Goal: Use online tool/utility

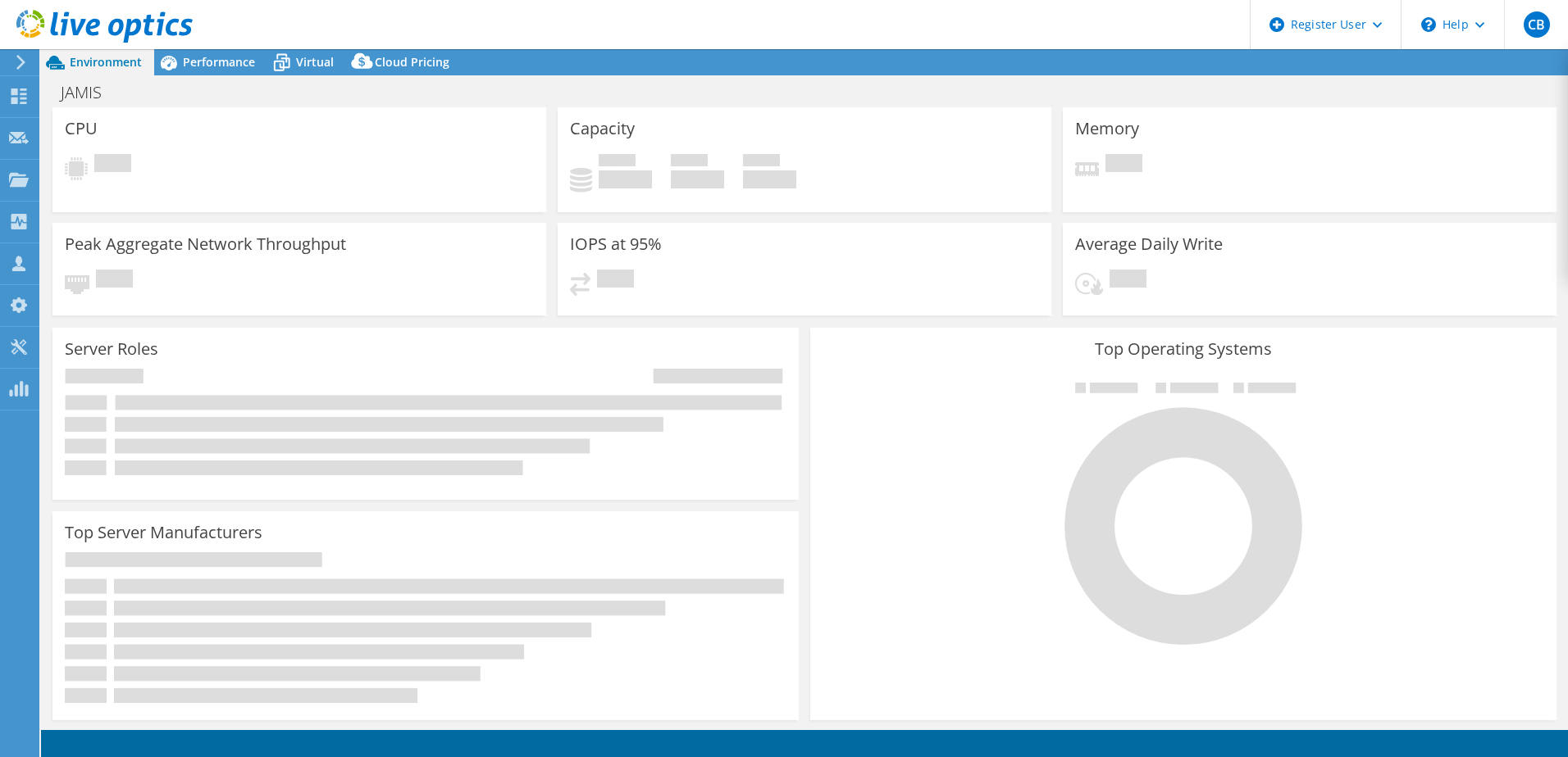
select select "USEast"
select select "USD"
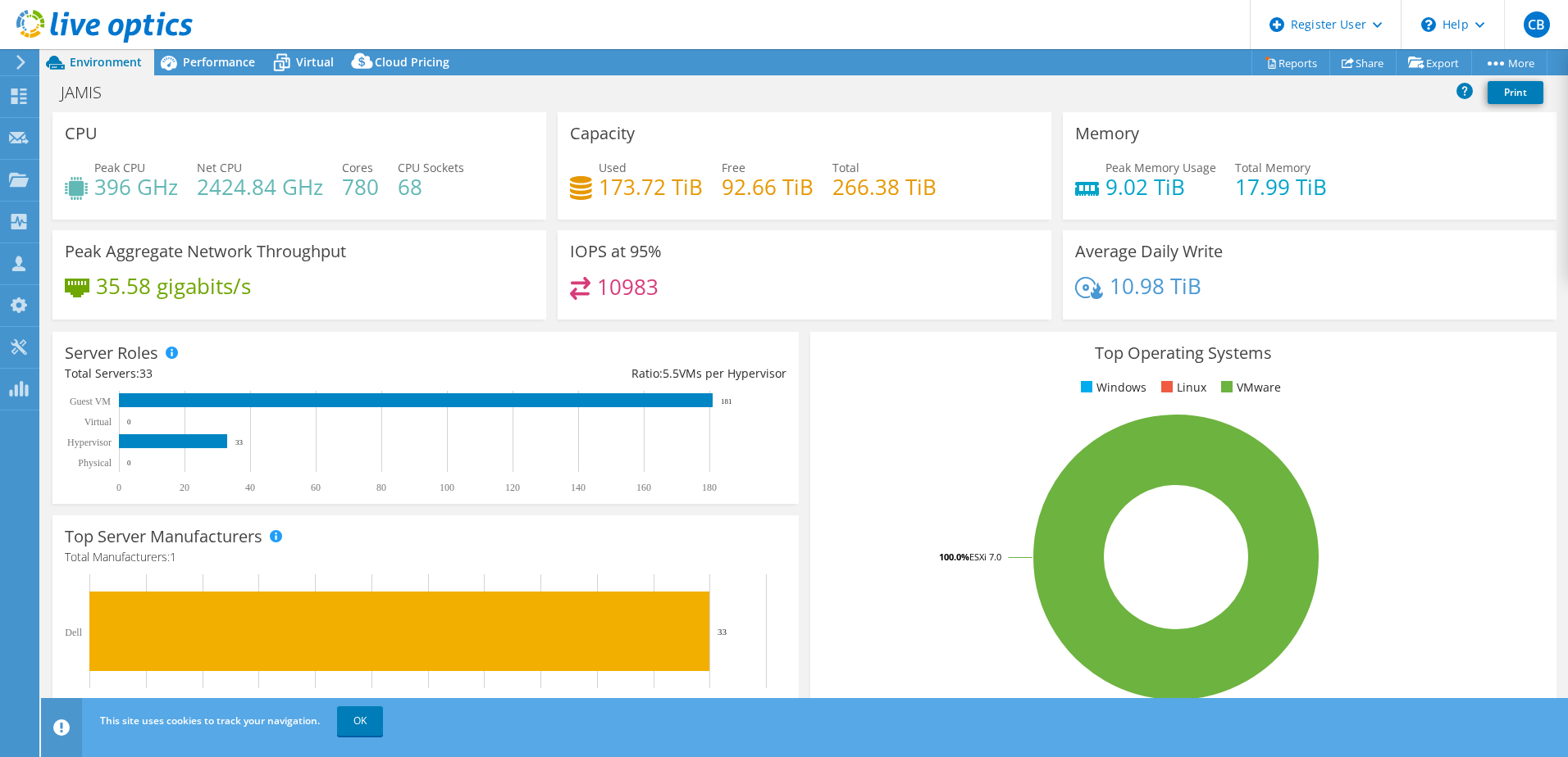
click at [703, 92] on div "JAMIS Print" at bounding box center [804, 92] width 1527 height 30
click at [719, 100] on div "JAMIS Print" at bounding box center [804, 92] width 1527 height 30
click at [804, 330] on div "Top Operating Systems Windows Linux VMware 100.0% ESXi 7.0" at bounding box center [1183, 528] width 757 height 404
click at [804, 359] on div "Top Operating Systems Windows Linux VMware 100.0% ESXi 7.0" at bounding box center [1183, 528] width 757 height 404
click at [322, 328] on div "Server Roles Physical Servers represent bare metal servers that were targets of…" at bounding box center [425, 417] width 757 height 183
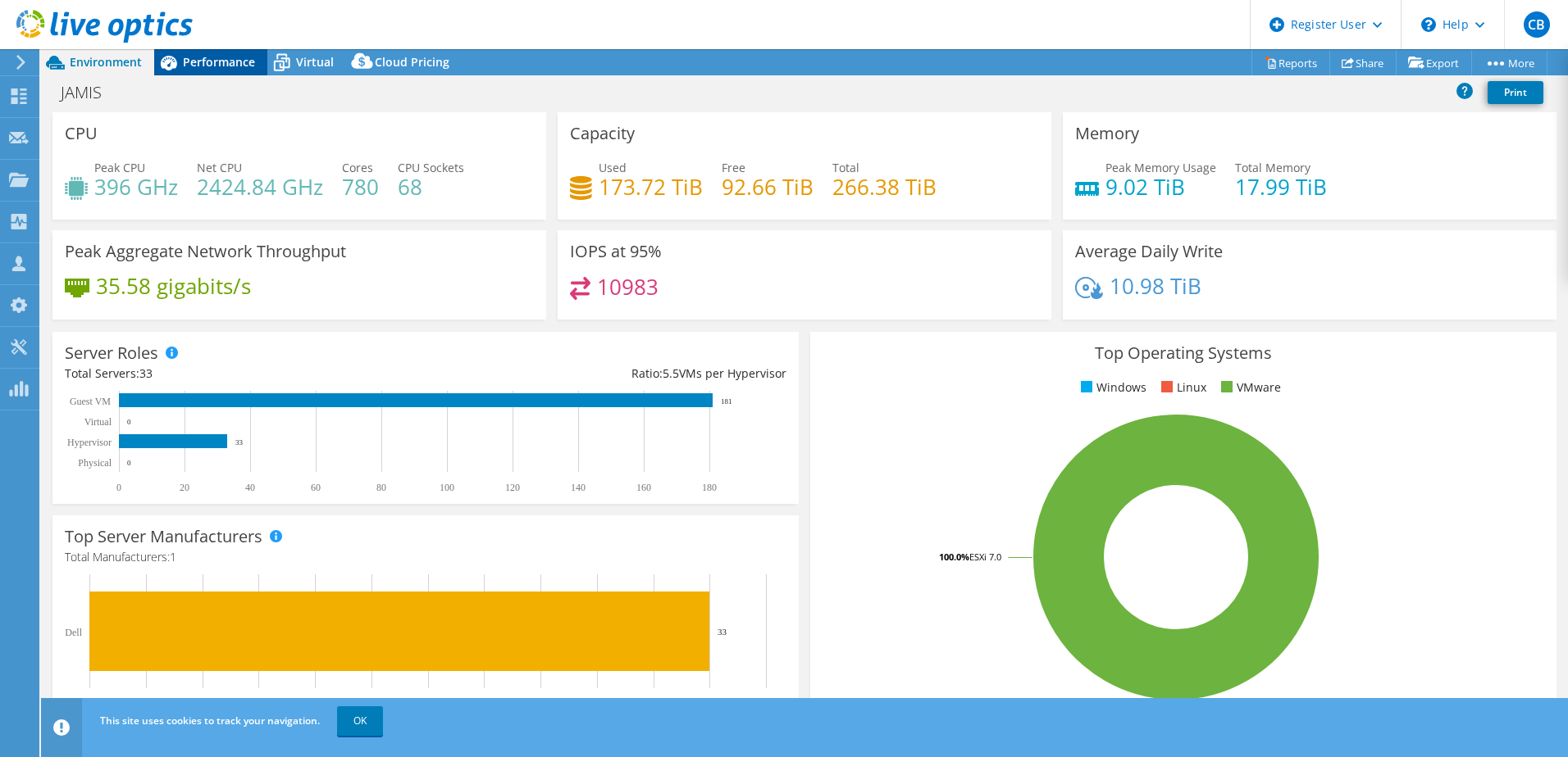
click at [214, 63] on span "Performance" at bounding box center [218, 62] width 72 height 16
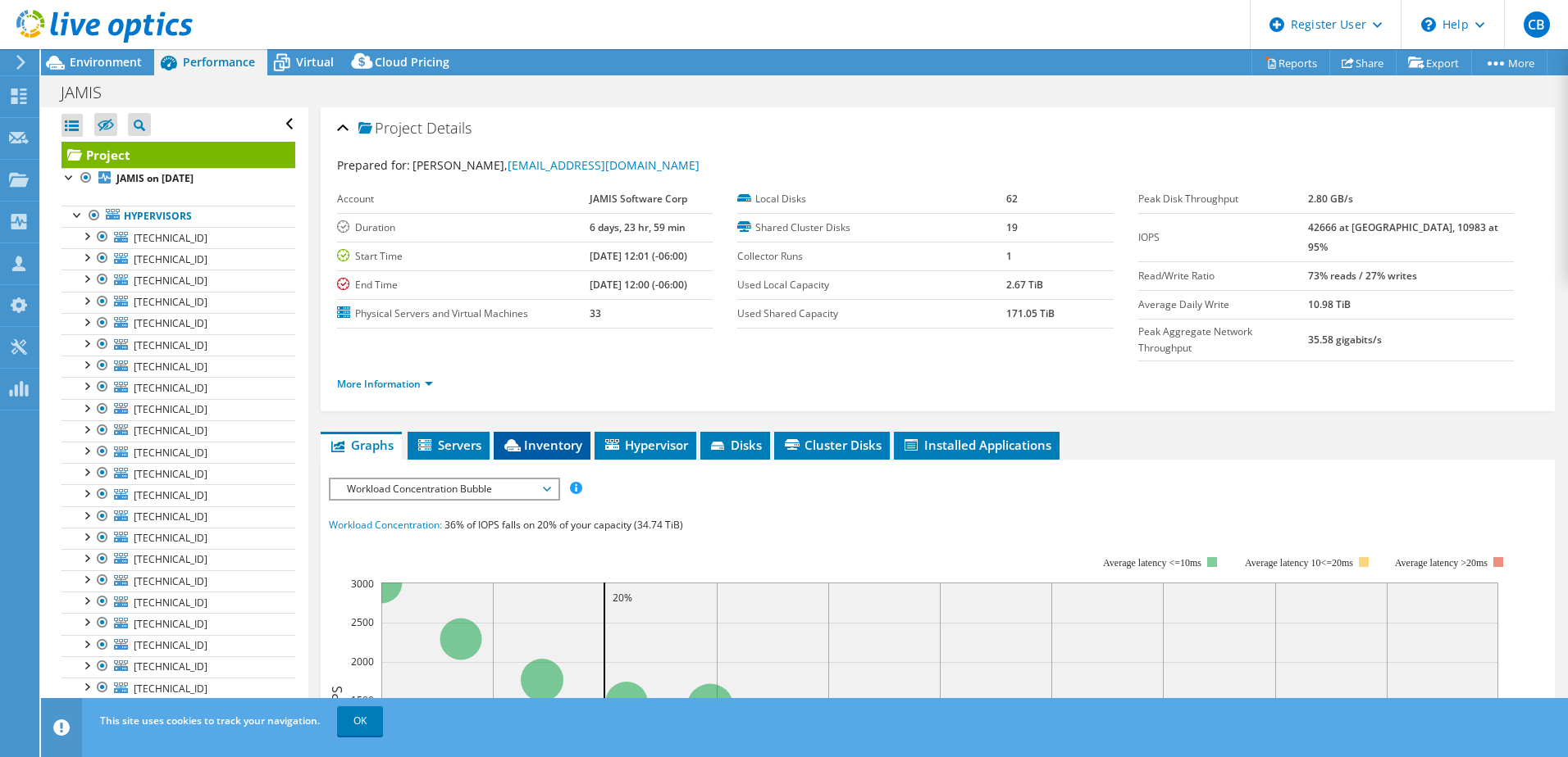
click at [525, 436] on span "Inventory" at bounding box center [542, 444] width 81 height 17
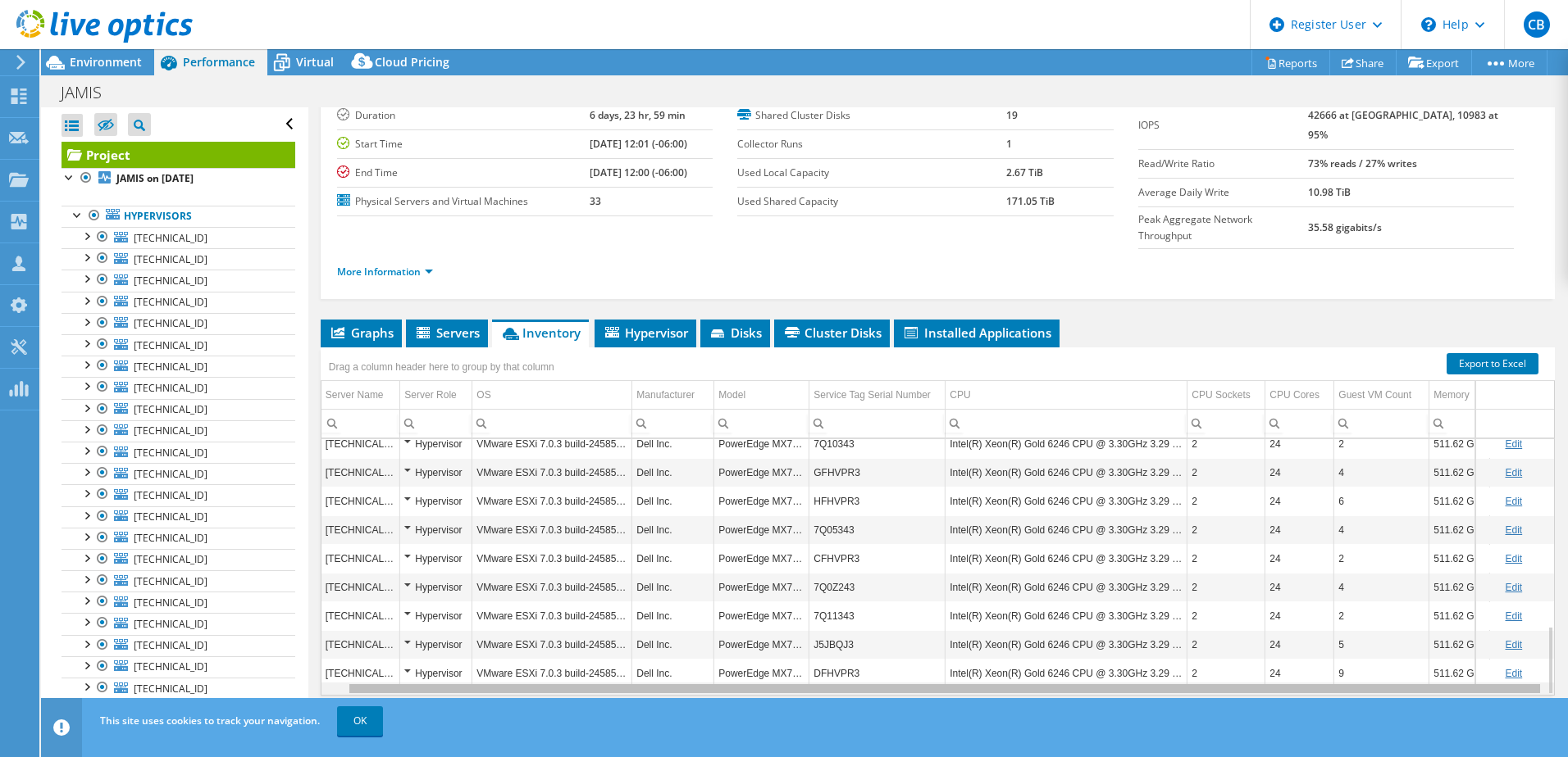
scroll to position [0, 27]
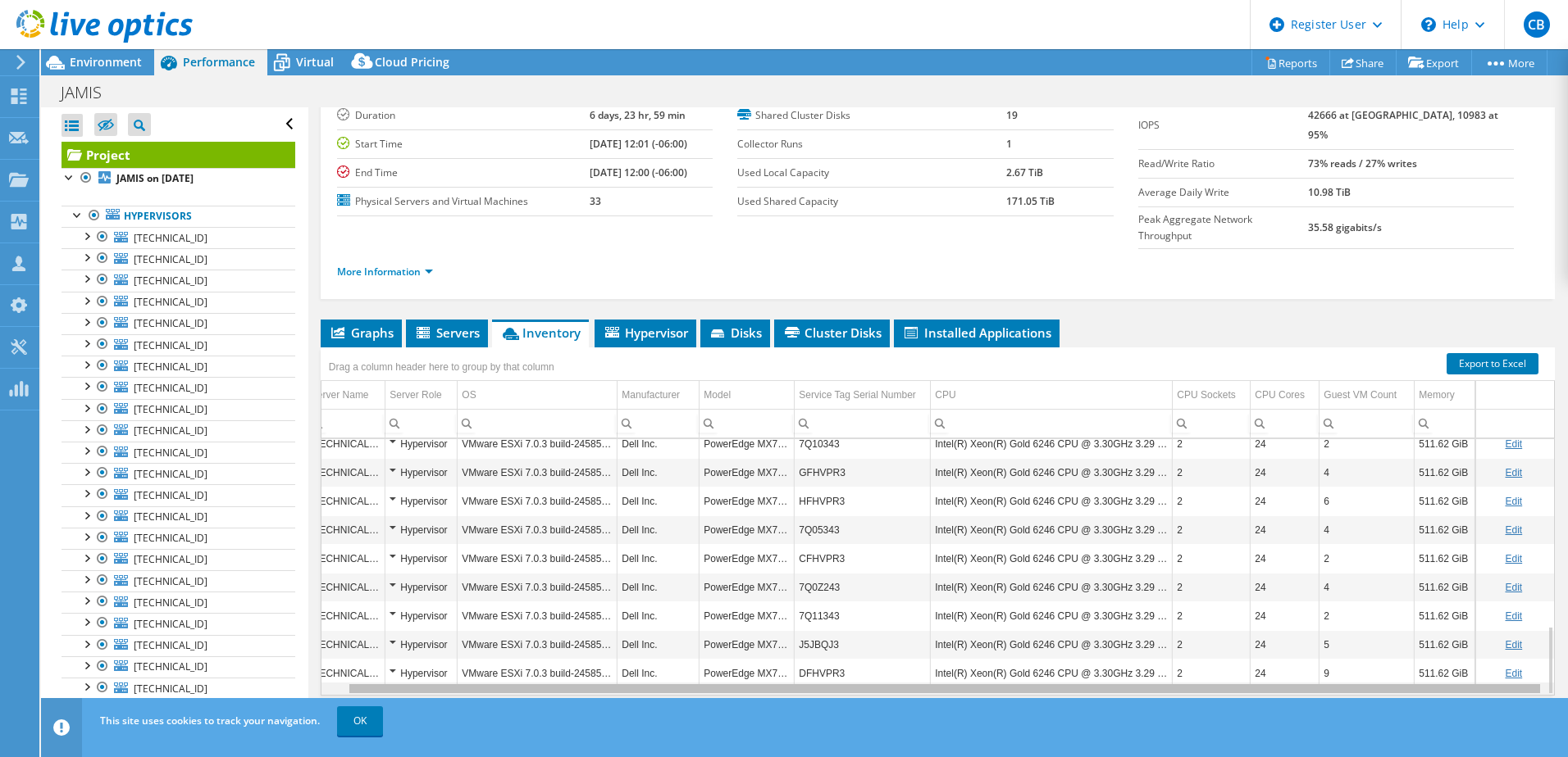
drag, startPoint x: 865, startPoint y: 658, endPoint x: 1111, endPoint y: 649, distance: 246.2
click at [1111, 649] on body "CB Dell User [PERSON_NAME] [EMAIL_ADDRESS][PERSON_NAME][DOMAIN_NAME] Dell My Pr…" at bounding box center [784, 378] width 1568 height 757
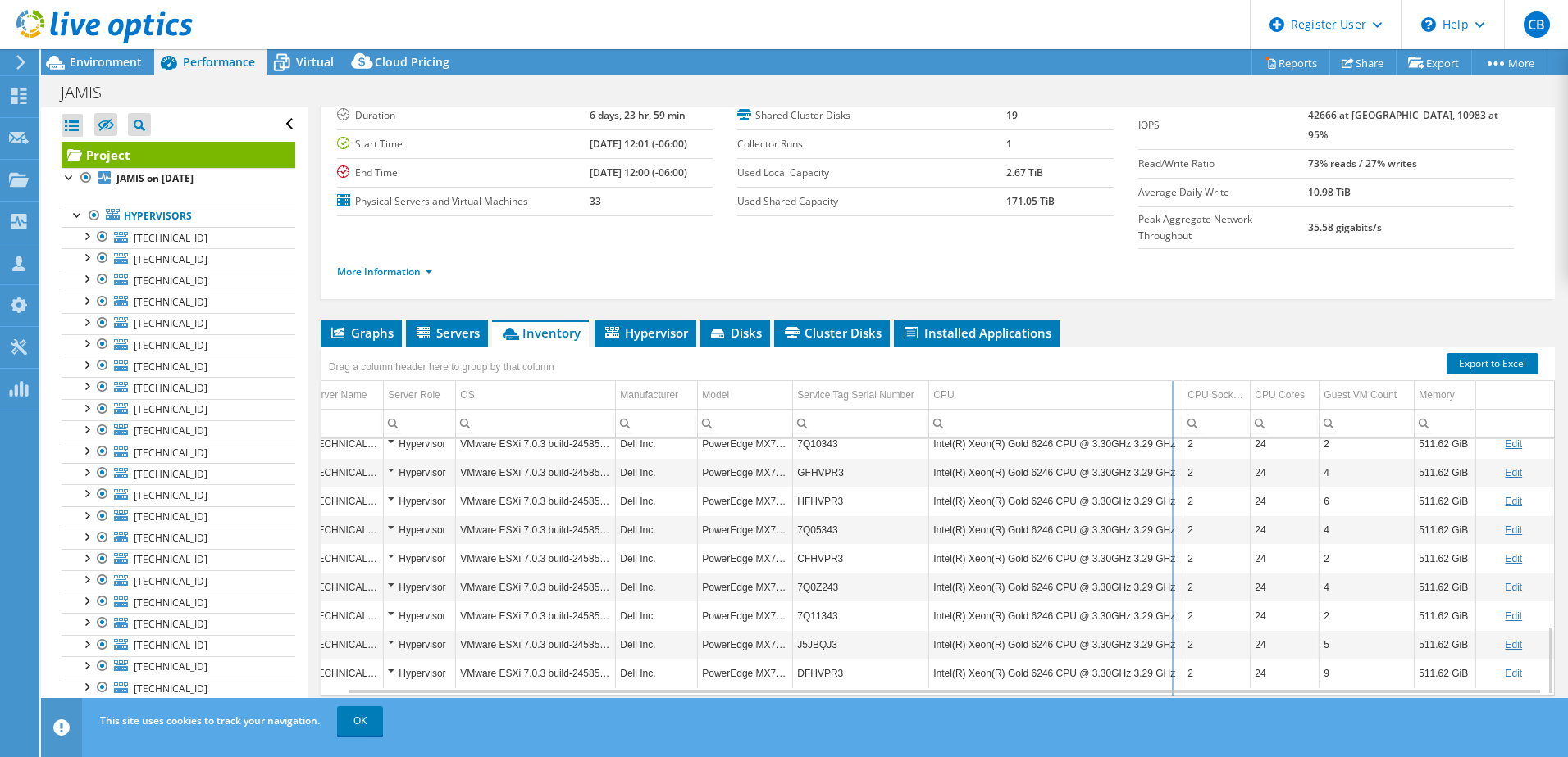
drag, startPoint x: 1161, startPoint y: 358, endPoint x: 1173, endPoint y: 360, distance: 12.2
click at [1173, 360] on div "Drag a column header here to group by that column Server Name Server Role OS Ma…" at bounding box center [937, 521] width 1234 height 348
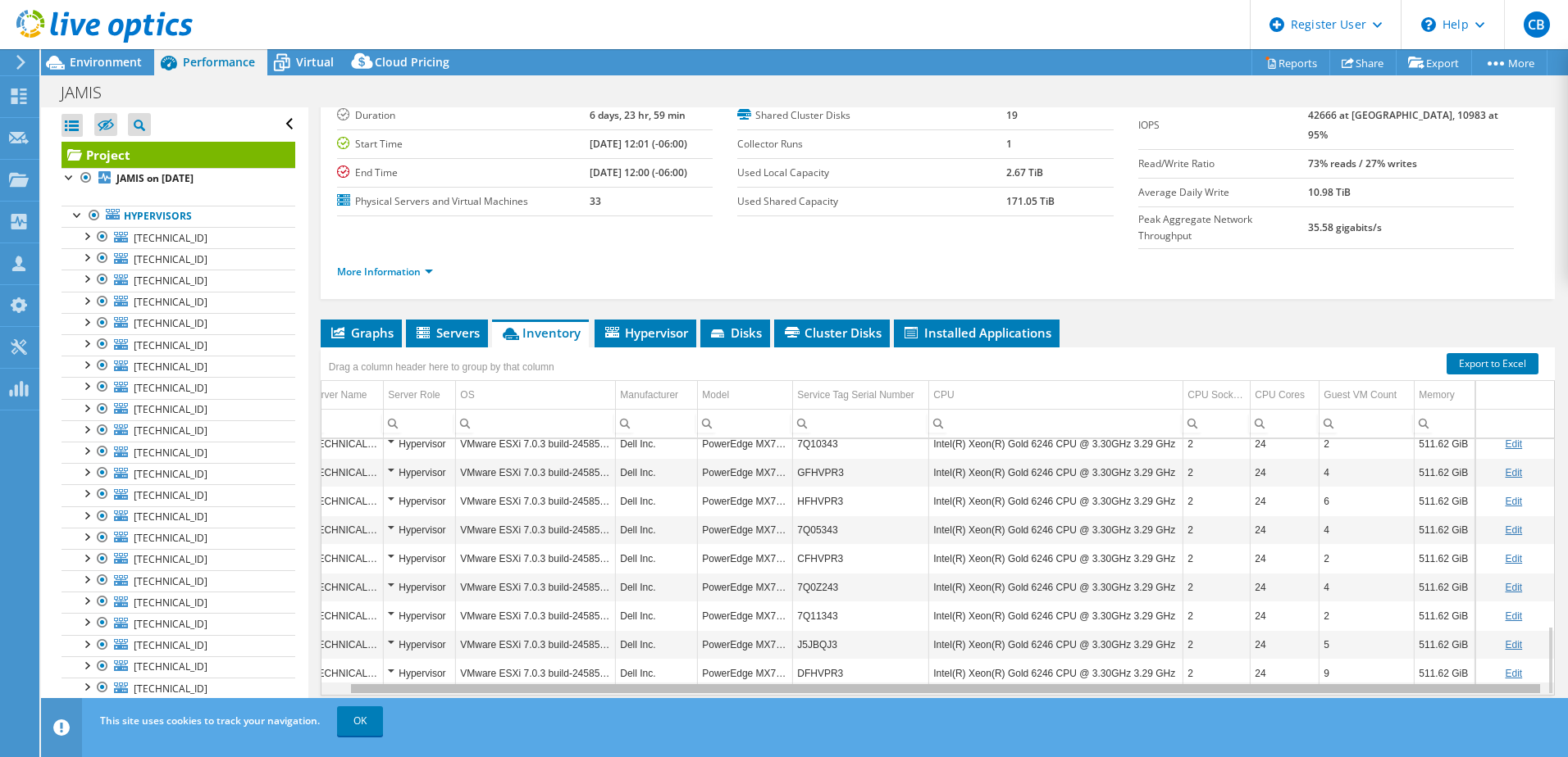
scroll to position [0, 0]
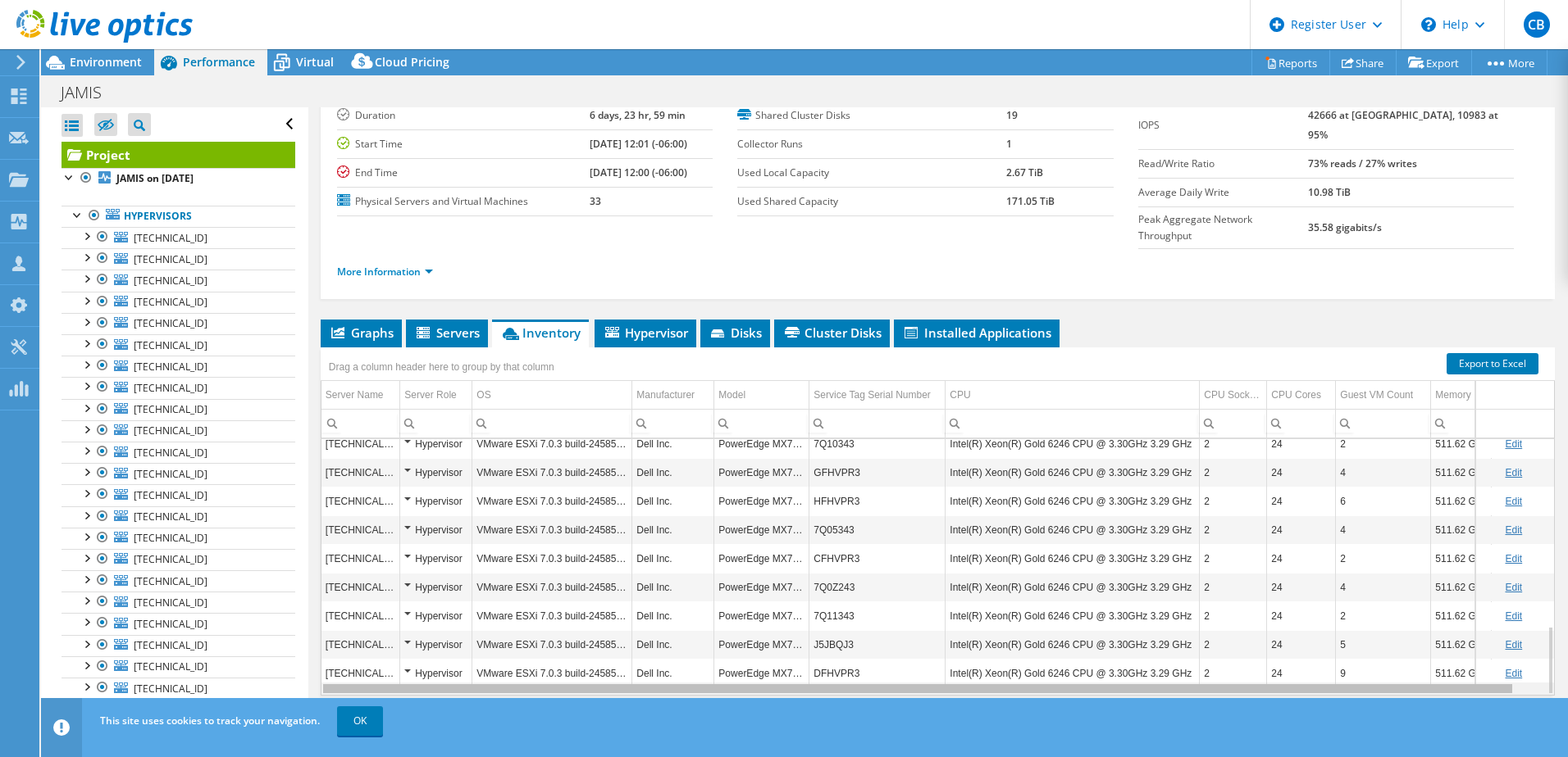
drag, startPoint x: 1137, startPoint y: 656, endPoint x: 781, endPoint y: 646, distance: 356.1
click at [781, 646] on body "CB Dell User [PERSON_NAME] [EMAIL_ADDRESS][PERSON_NAME][DOMAIN_NAME] Dell My Pr…" at bounding box center [784, 378] width 1568 height 757
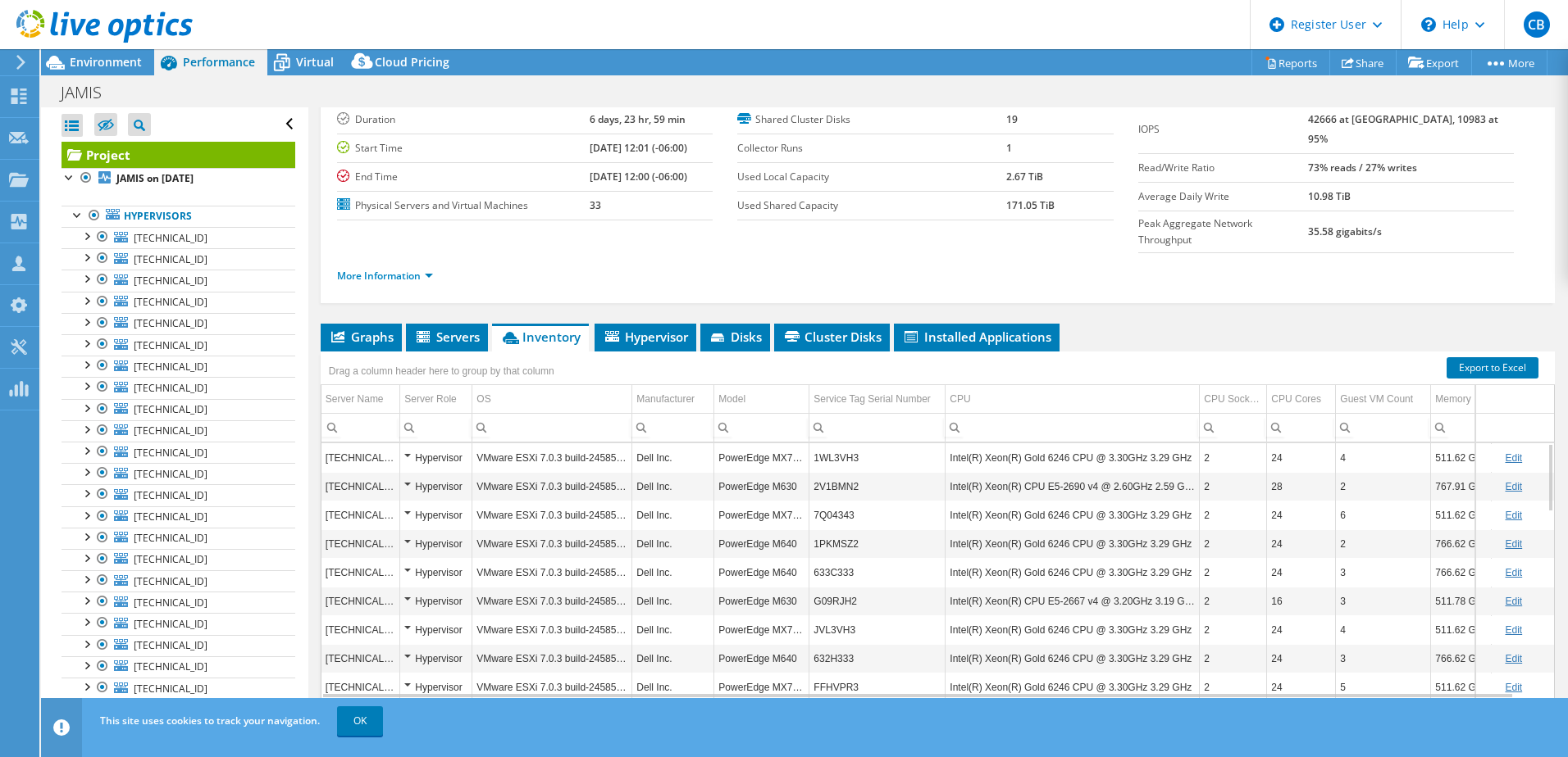
scroll to position [112, 0]
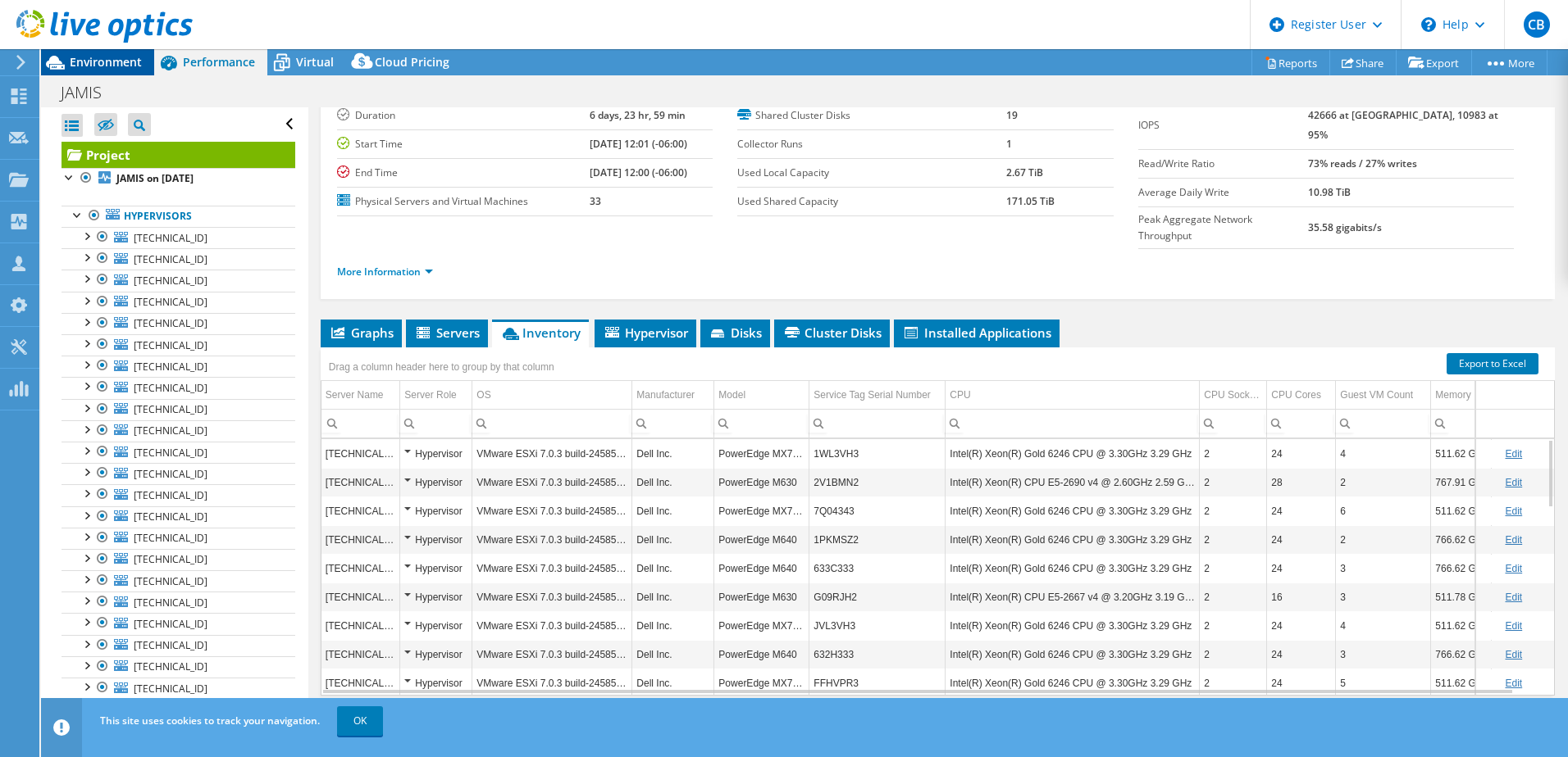
click at [99, 63] on span "Environment" at bounding box center [105, 62] width 72 height 16
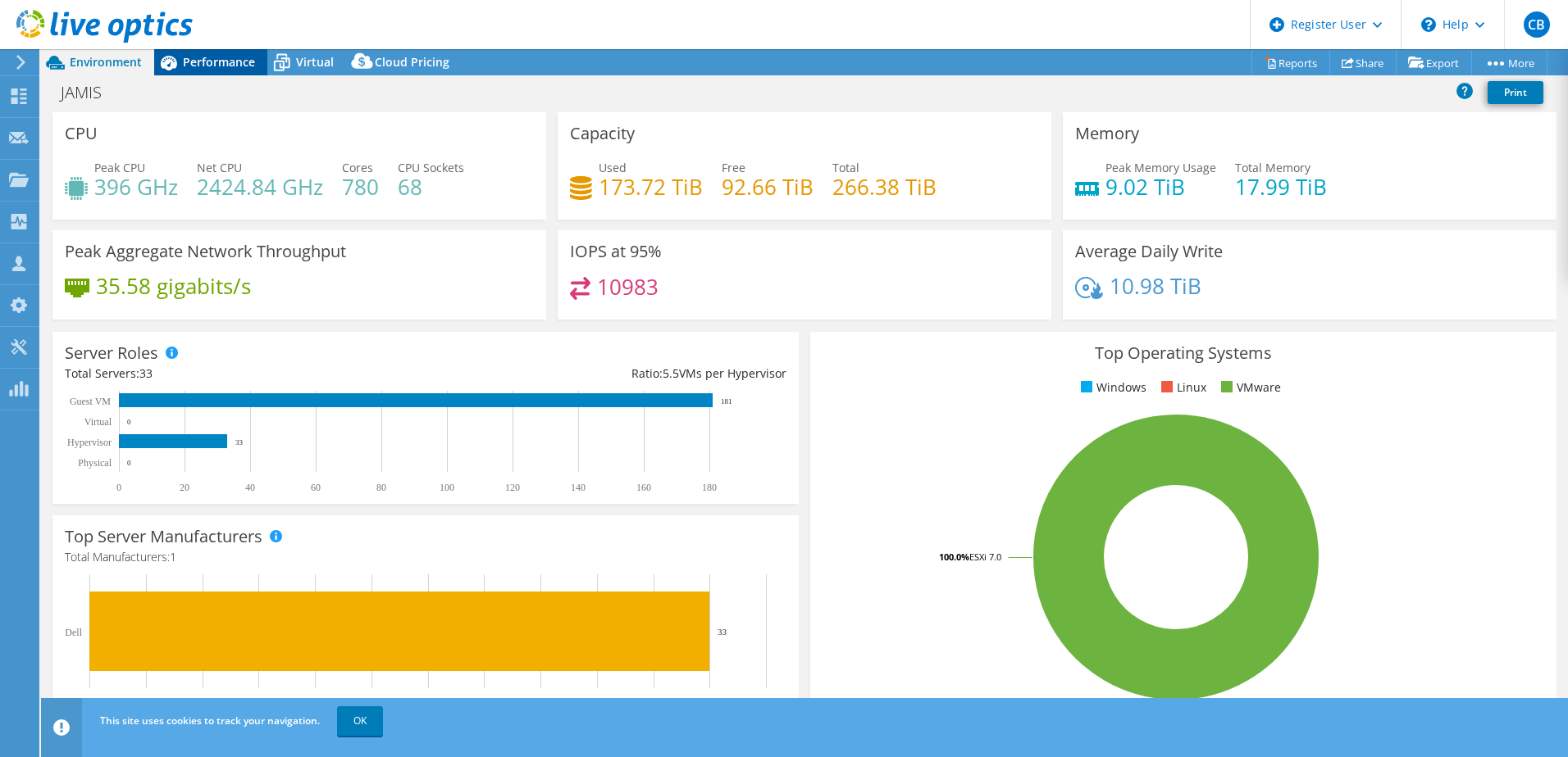
click at [215, 65] on span "Performance" at bounding box center [218, 62] width 72 height 16
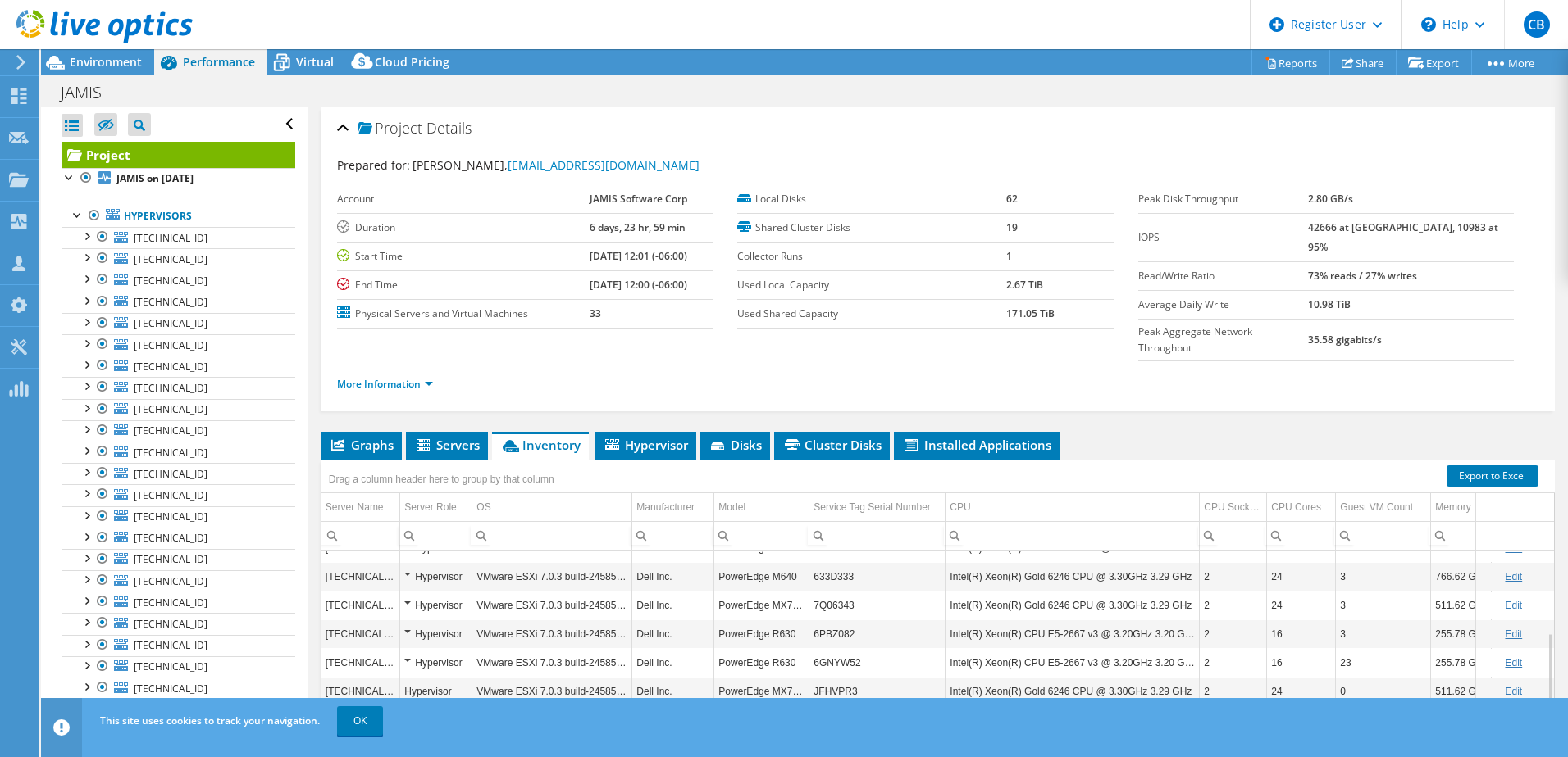
scroll to position [0, 0]
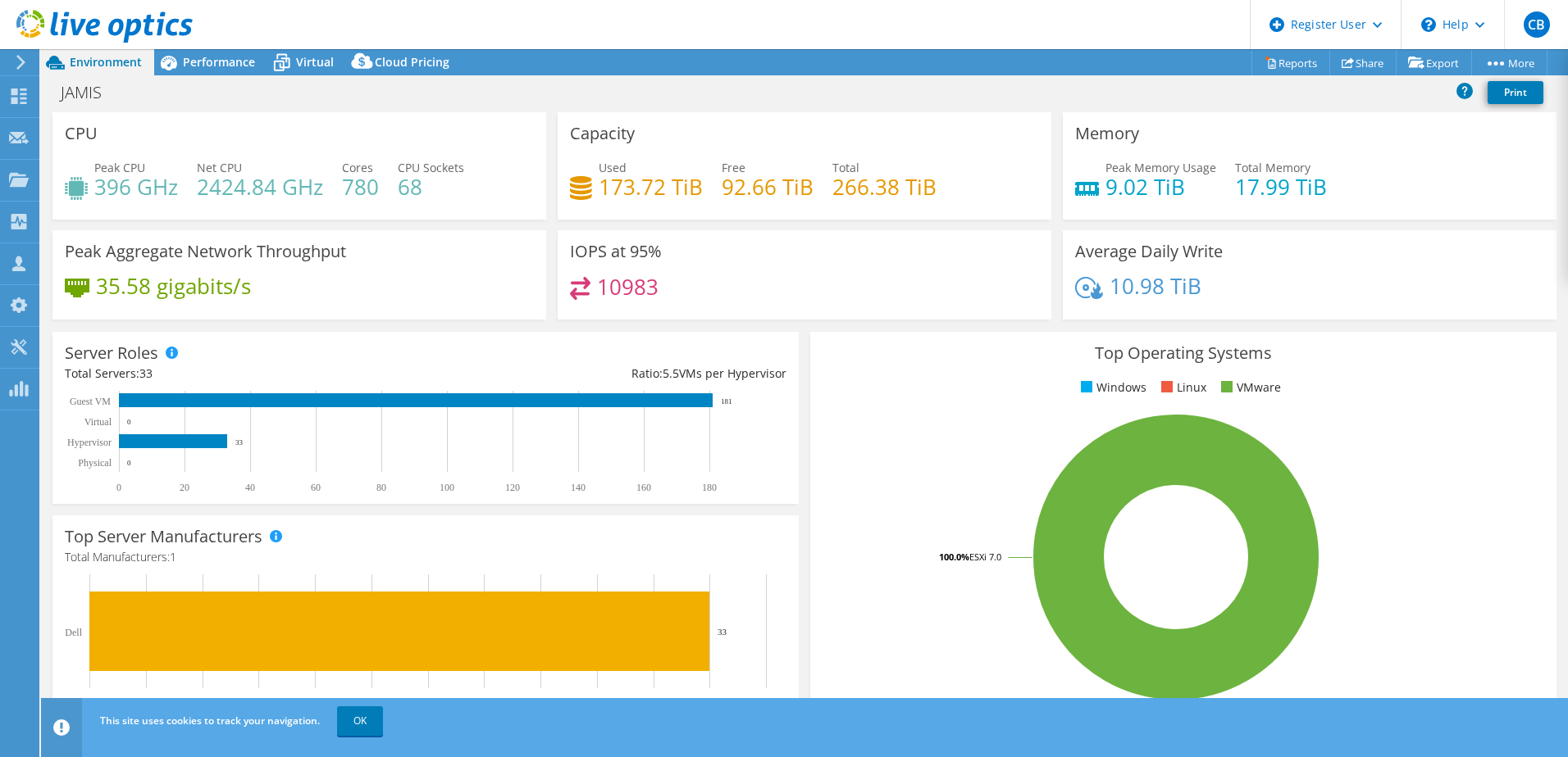
select select "USEast"
select select "USD"
